Goal: Task Accomplishment & Management: Use online tool/utility

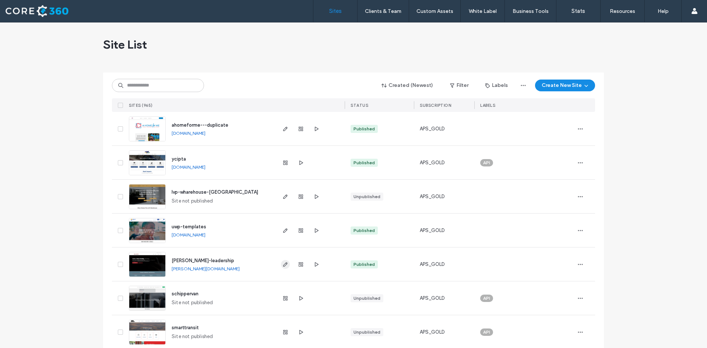
click at [283, 265] on use "button" at bounding box center [285, 264] width 4 height 4
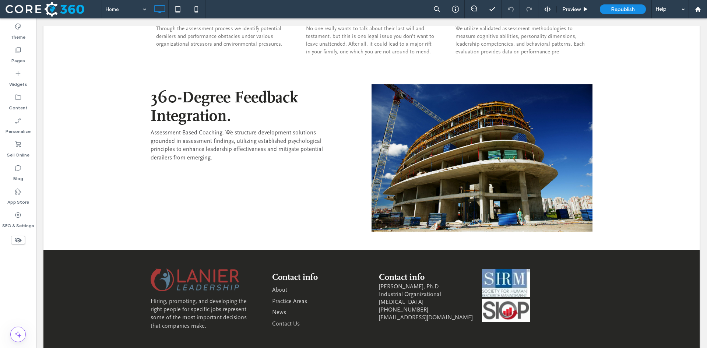
scroll to position [1235, 0]
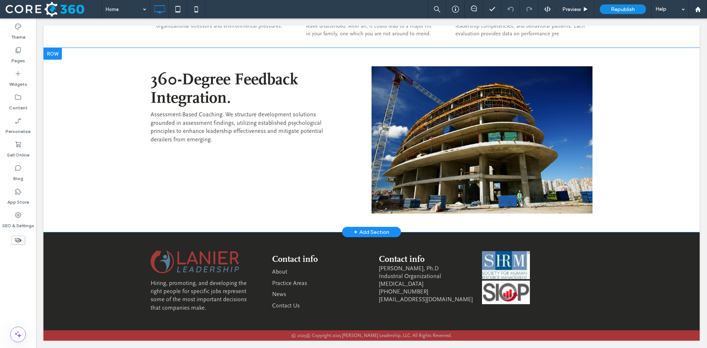
click at [59, 52] on div at bounding box center [52, 54] width 18 height 12
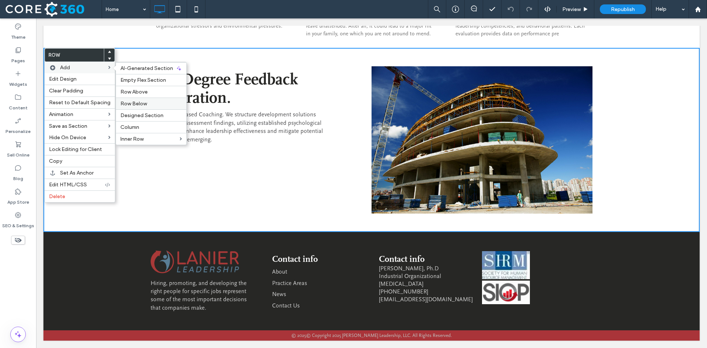
drag, startPoint x: 157, startPoint y: 103, endPoint x: 140, endPoint y: 85, distance: 25.3
click at [157, 103] on label "Row Below" at bounding box center [150, 103] width 61 height 6
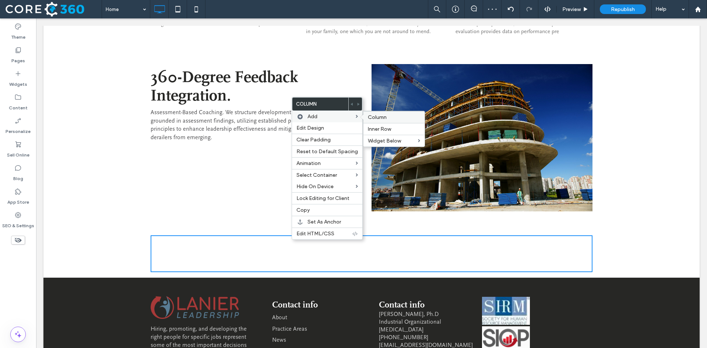
click at [374, 117] on span "Column" at bounding box center [377, 117] width 19 height 6
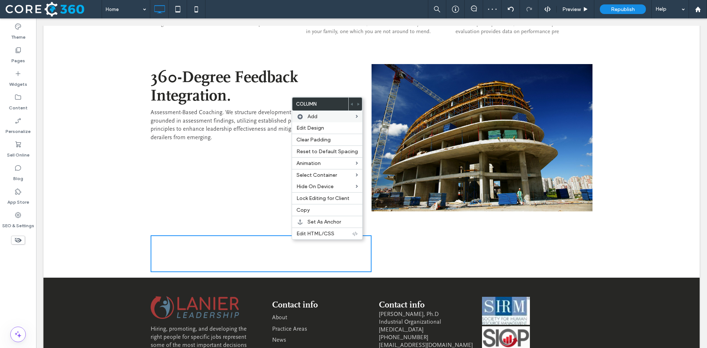
click at [212, 257] on div "Click To Paste Click To Paste" at bounding box center [261, 253] width 221 height 37
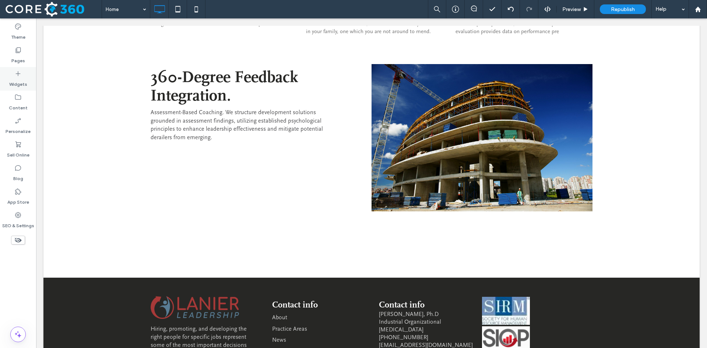
click at [27, 81] on div "Widgets" at bounding box center [18, 79] width 36 height 24
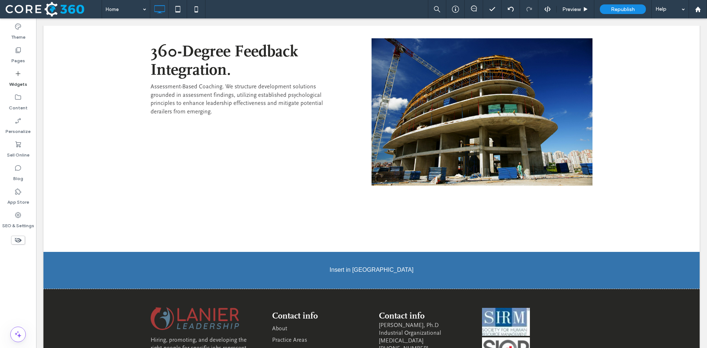
scroll to position [1270, 0]
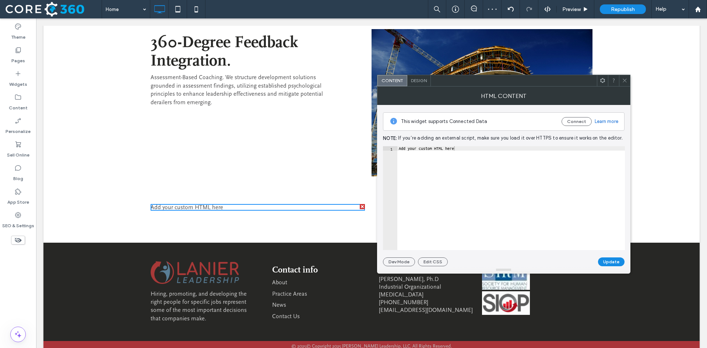
click at [417, 154] on div "Add your custom HTML here" at bounding box center [510, 202] width 227 height 113
paste textarea "Cursor at row 1"
type textarea "*"
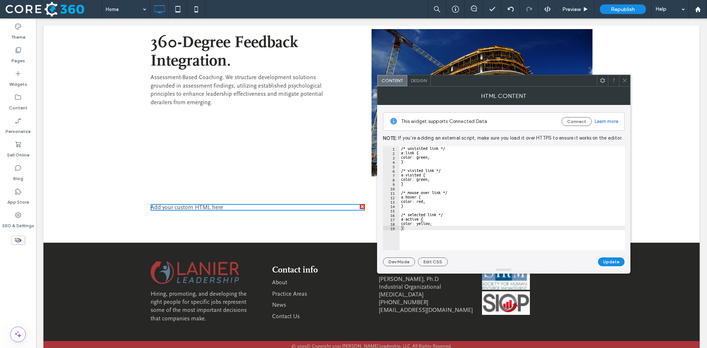
click at [614, 263] on button "Update" at bounding box center [611, 261] width 27 height 9
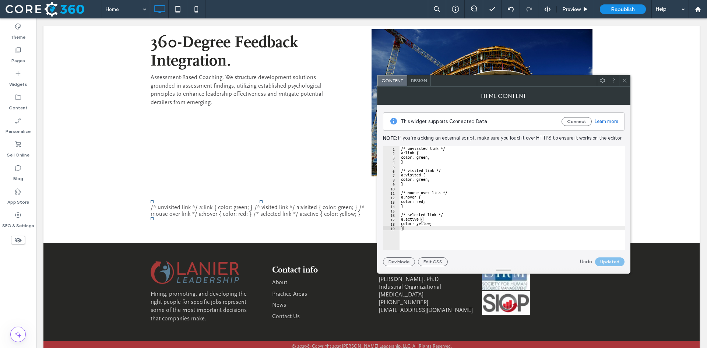
click at [626, 86] on div "HTML Content" at bounding box center [503, 95] width 253 height 18
click at [625, 77] on span at bounding box center [625, 80] width 6 height 11
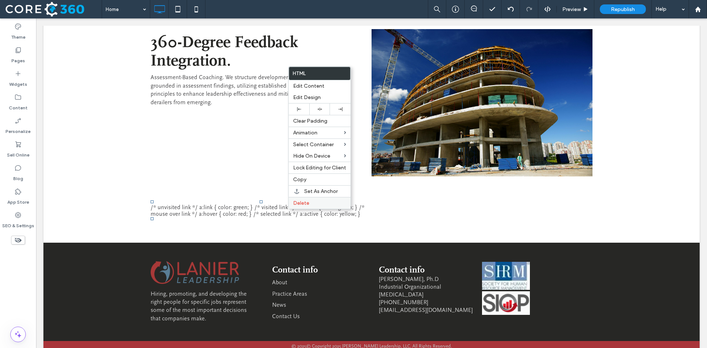
click at [315, 202] on label "Delete" at bounding box center [319, 203] width 53 height 6
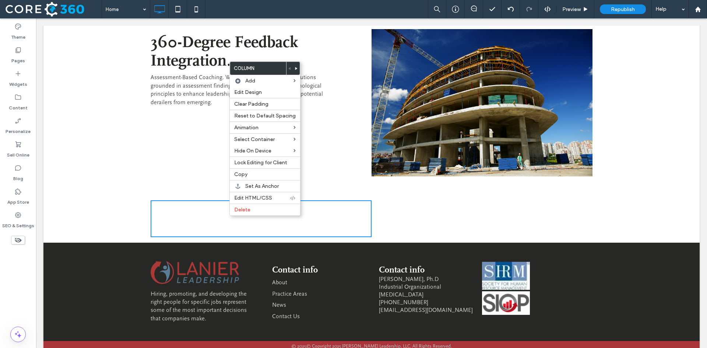
click at [227, 226] on div "Click To Paste Click To Paste" at bounding box center [261, 218] width 221 height 37
